Goal: Information Seeking & Learning: Learn about a topic

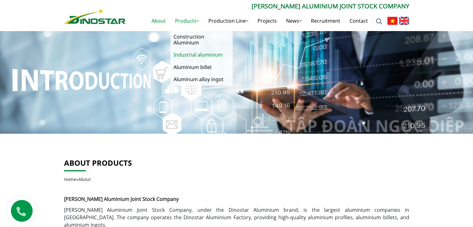
click at [195, 56] on link "Industrial aluminium" at bounding box center [202, 55] width 62 height 12
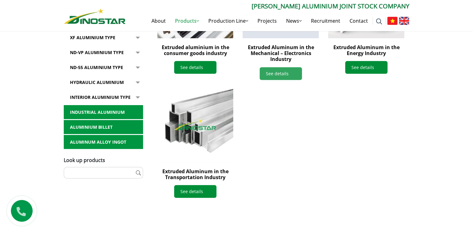
scroll to position [249, 0]
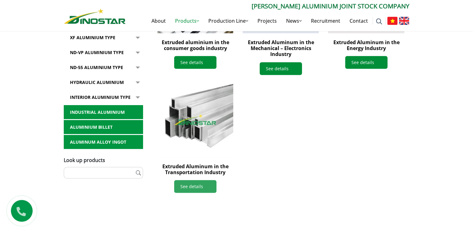
click at [195, 184] on link "See details" at bounding box center [195, 186] width 42 height 13
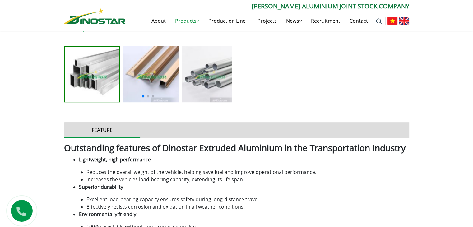
scroll to position [280, 0]
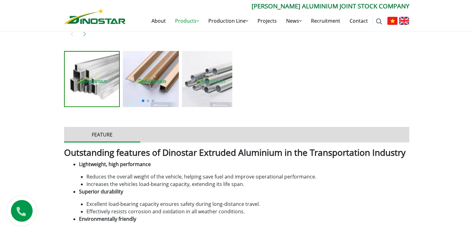
click at [79, 74] on img at bounding box center [92, 79] width 55 height 55
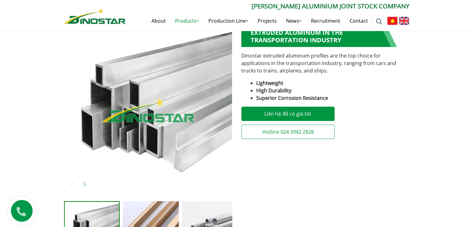
scroll to position [125, 0]
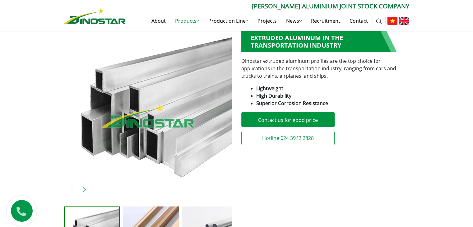
click at [370, 102] on li "Superior Corrosion Resistance" at bounding box center [333, 103] width 153 height 7
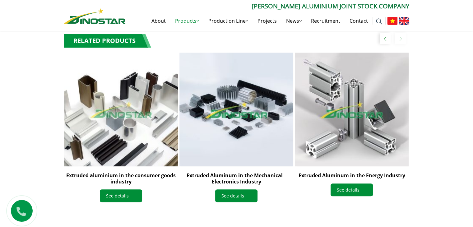
scroll to position [623, 0]
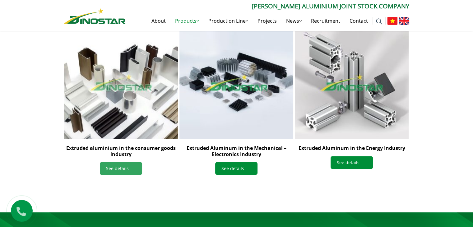
click at [118, 168] on font "See details" at bounding box center [117, 169] width 23 height 6
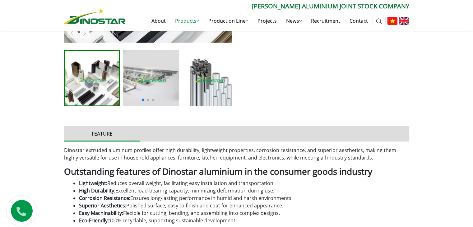
scroll to position [280, 0]
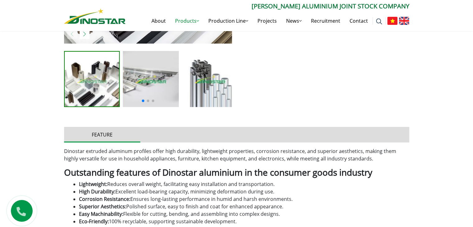
click at [146, 80] on img at bounding box center [151, 79] width 56 height 56
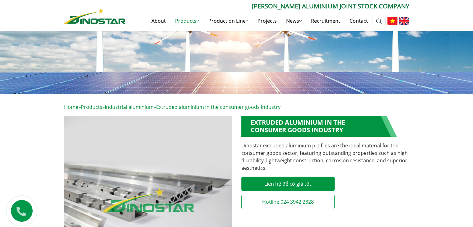
scroll to position [0, 0]
